Goal: Find specific page/section

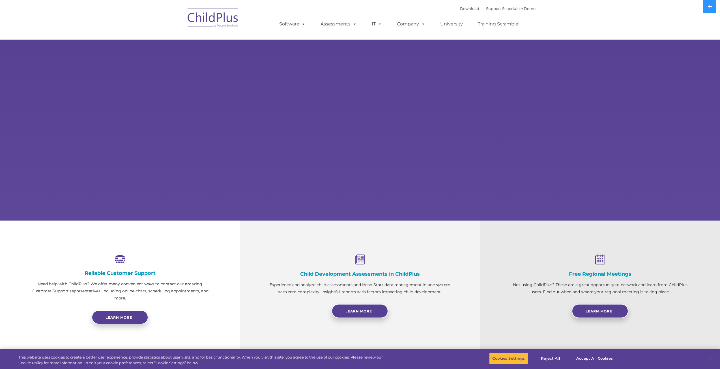
select select "MEDIUM"
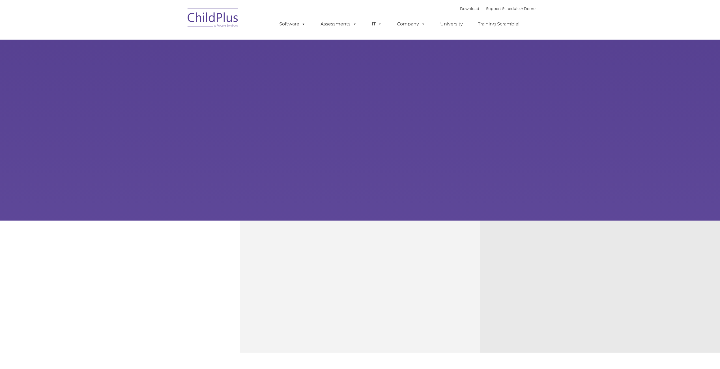
type input ""
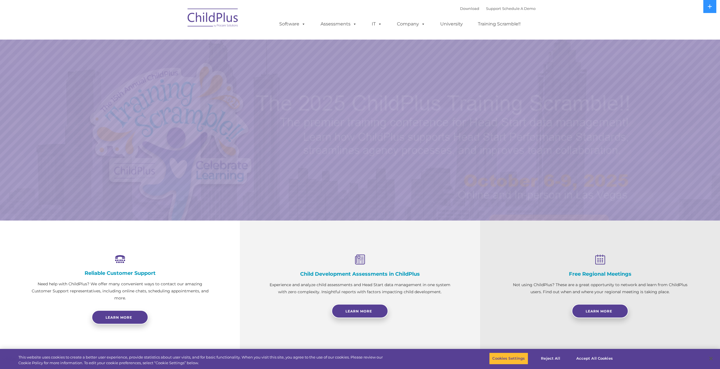
select select "MEDIUM"
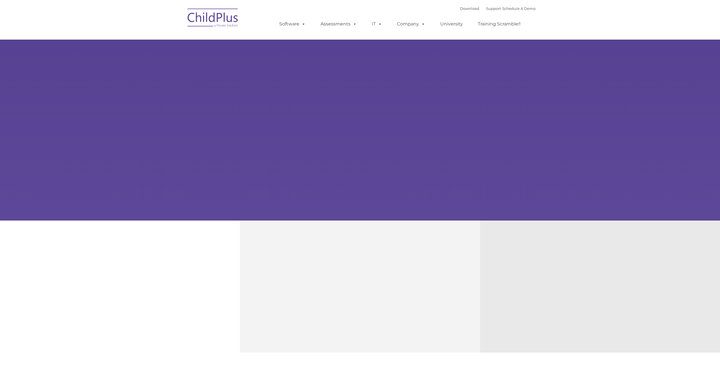
type input ""
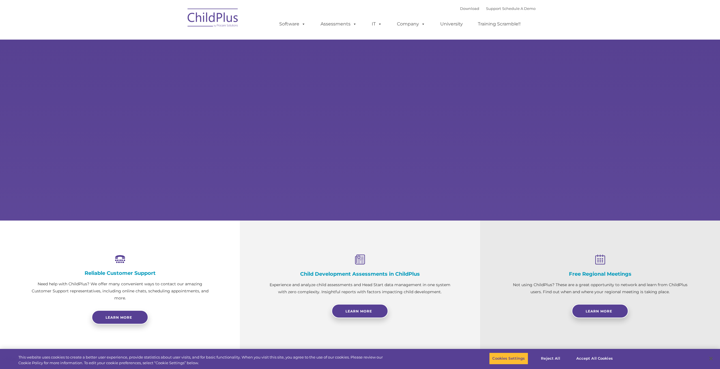
select select "MEDIUM"
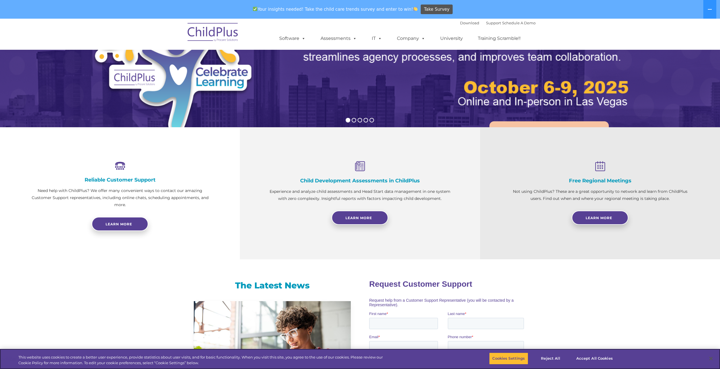
scroll to position [114, 0]
